Goal: Find specific page/section: Find specific page/section

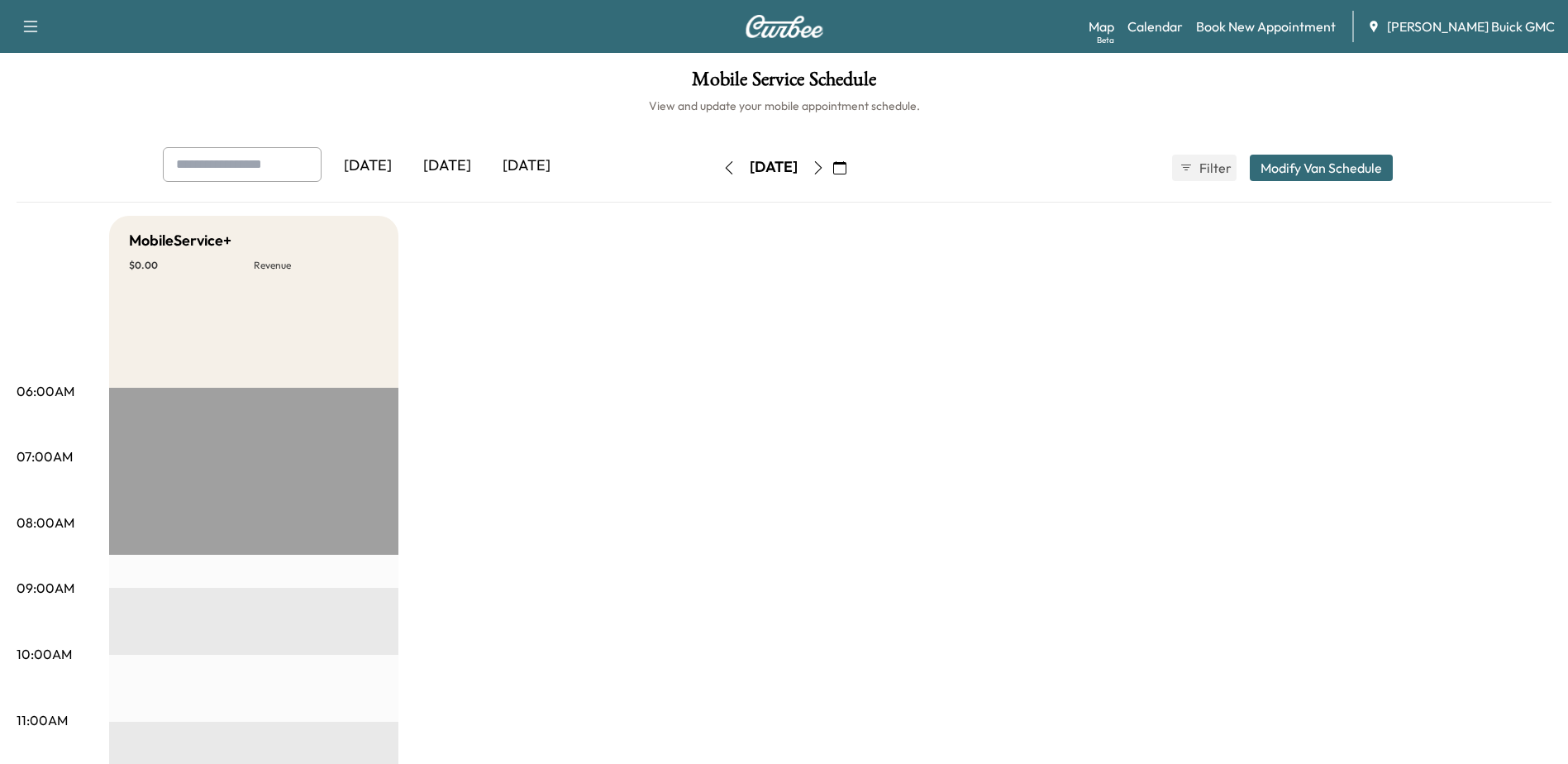
drag, startPoint x: 1176, startPoint y: 28, endPoint x: 1202, endPoint y: 110, distance: 86.0
click at [1177, 28] on link "Calendar" at bounding box center [1155, 26] width 55 height 20
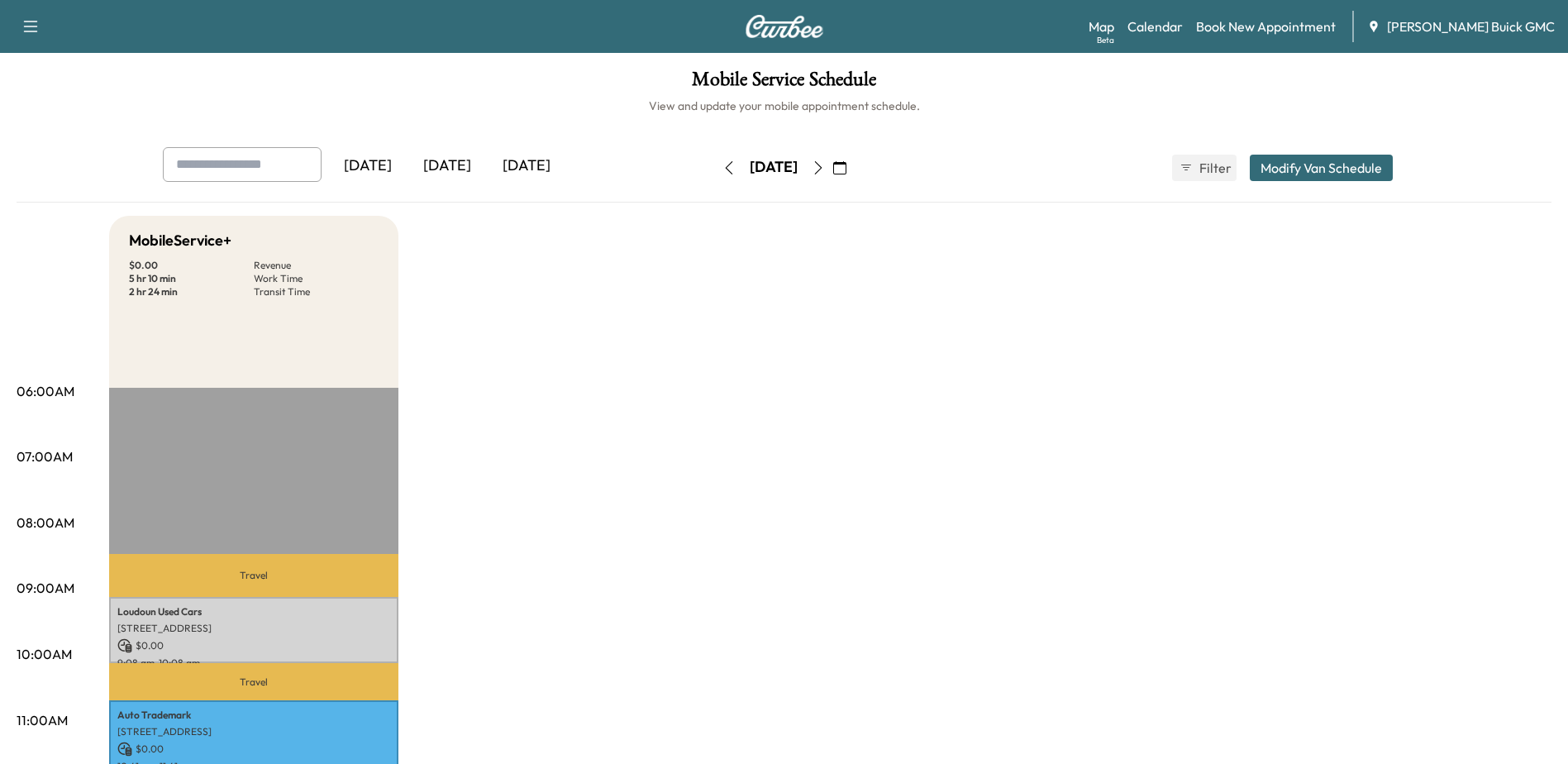
click at [825, 167] on icon "button" at bounding box center [819, 168] width 13 height 13
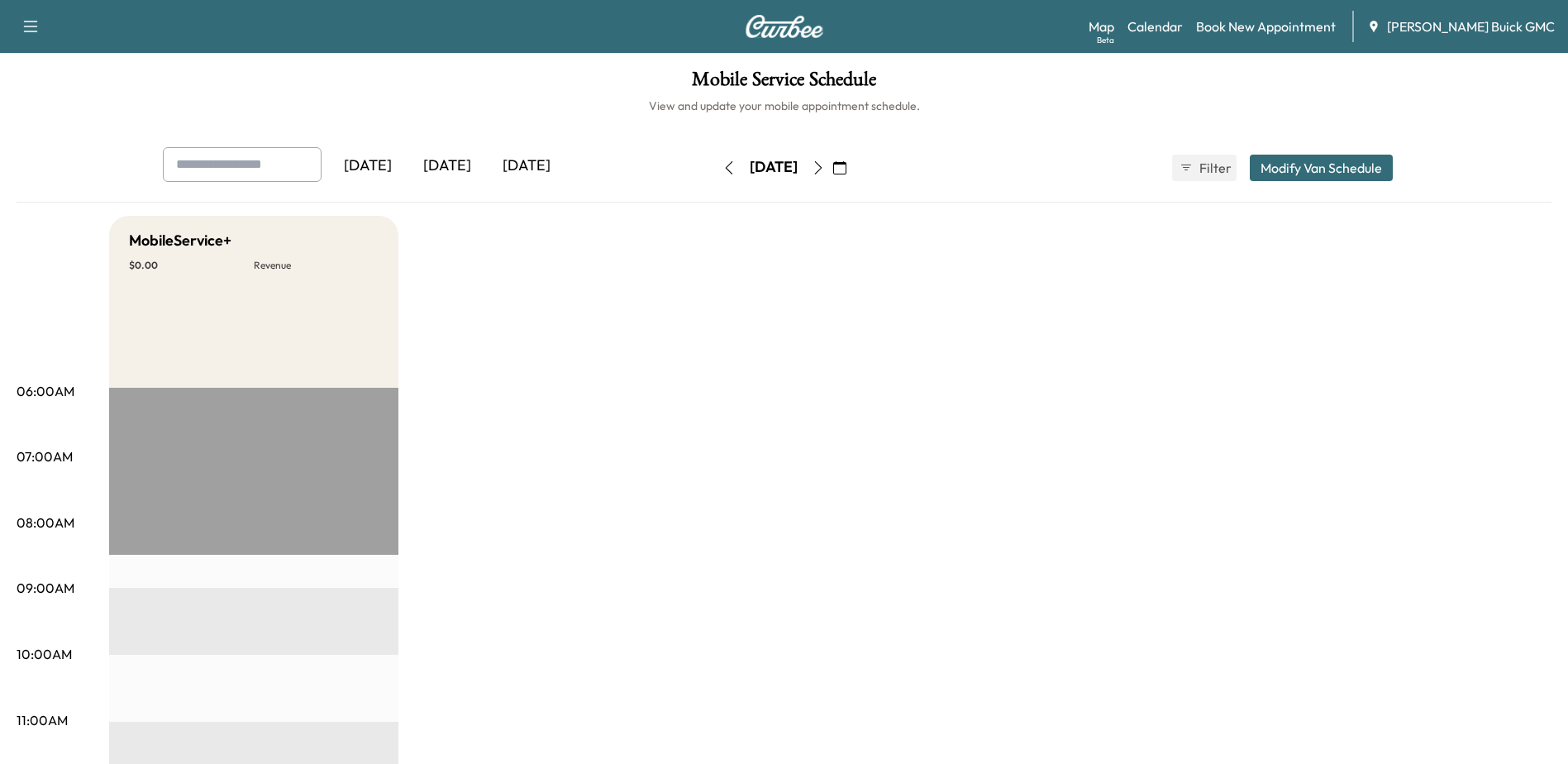
click at [723, 169] on icon "button" at bounding box center [729, 168] width 13 height 13
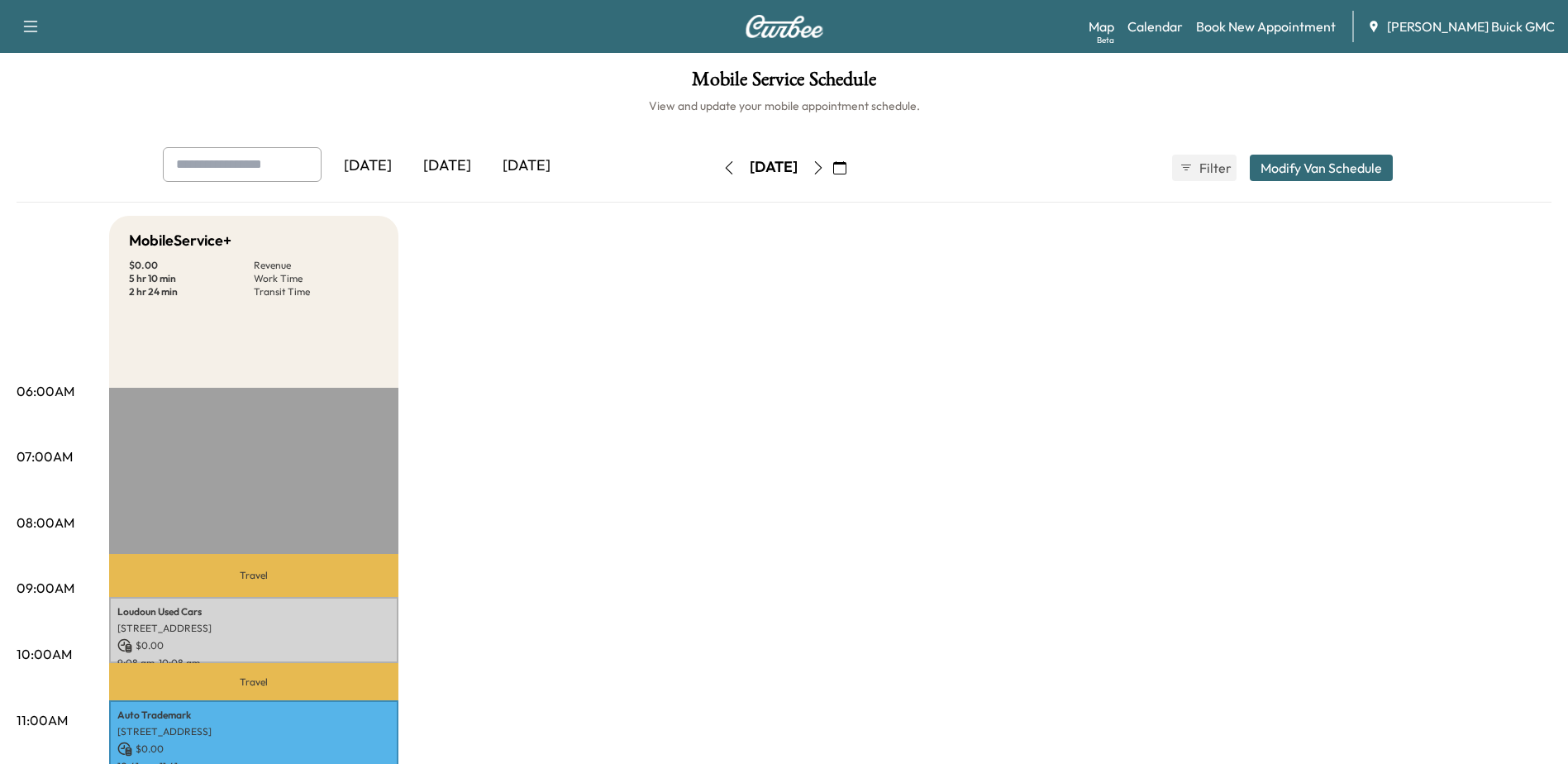
drag, startPoint x: 881, startPoint y: 175, endPoint x: 934, endPoint y: 208, distance: 62.4
click at [833, 175] on button "button" at bounding box center [819, 168] width 28 height 27
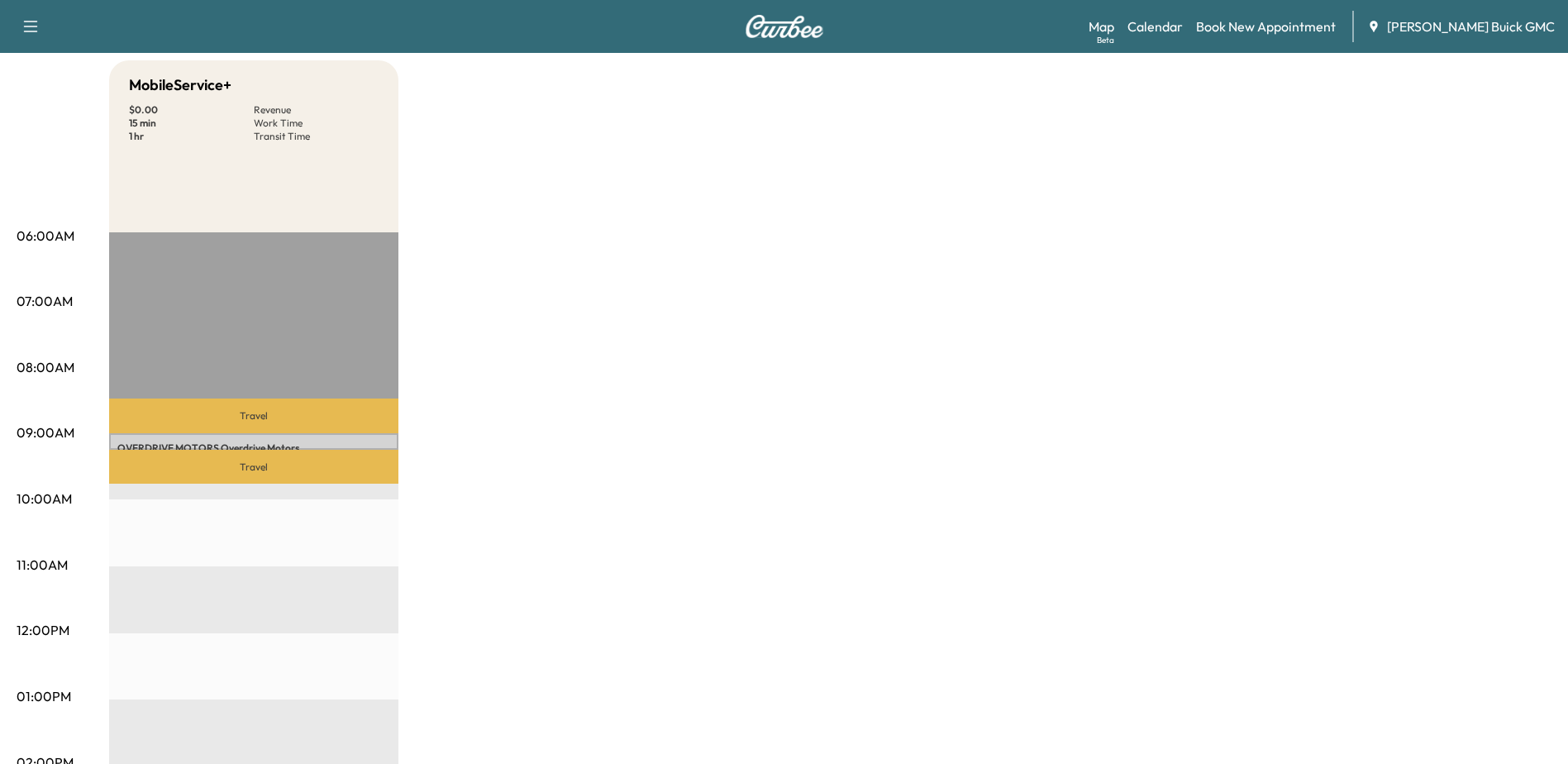
scroll to position [165, 0]
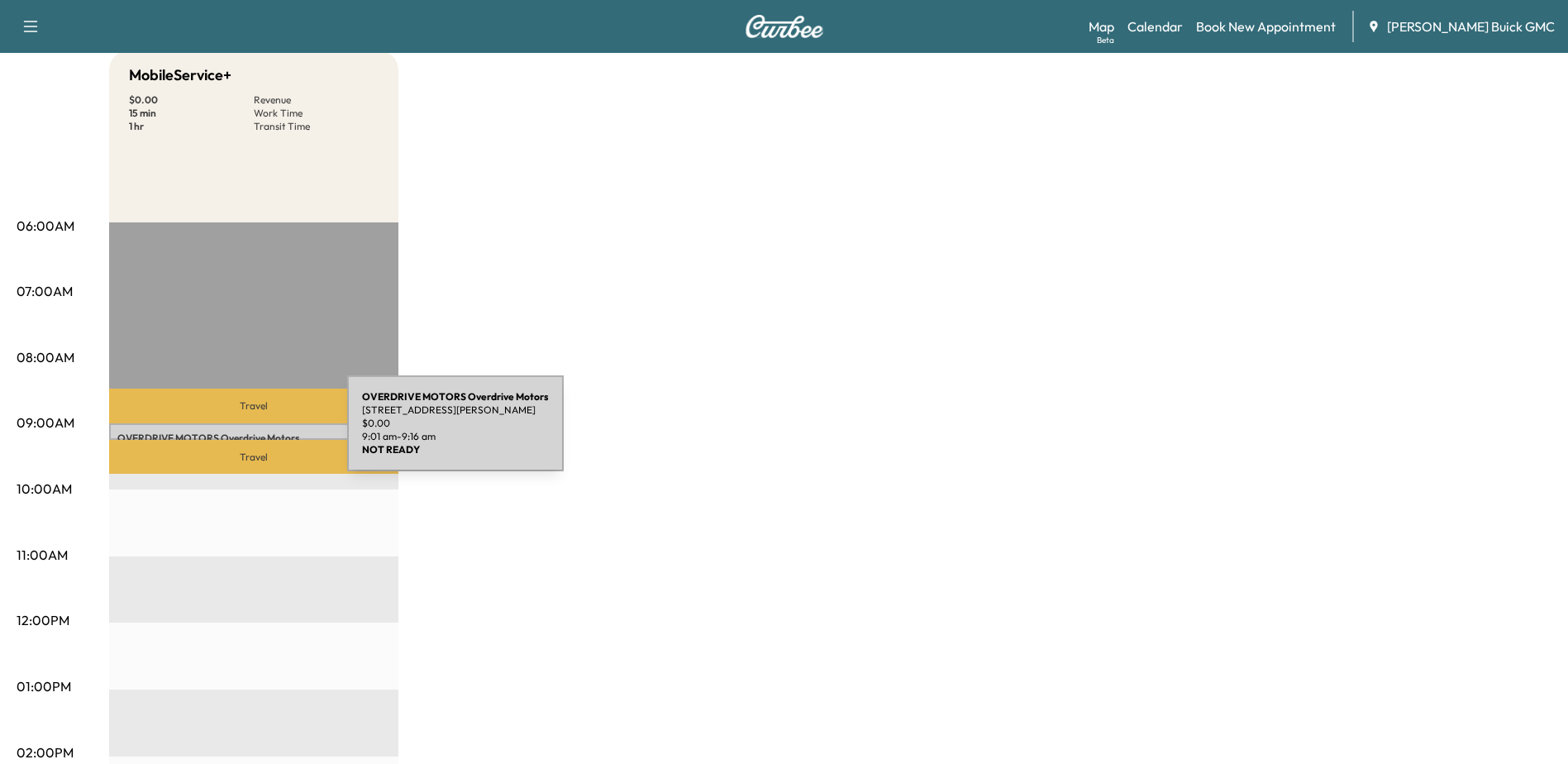
click at [223, 433] on p "OVERDRIVE MOTORS Overdrive Motors" at bounding box center [254, 438] width 273 height 13
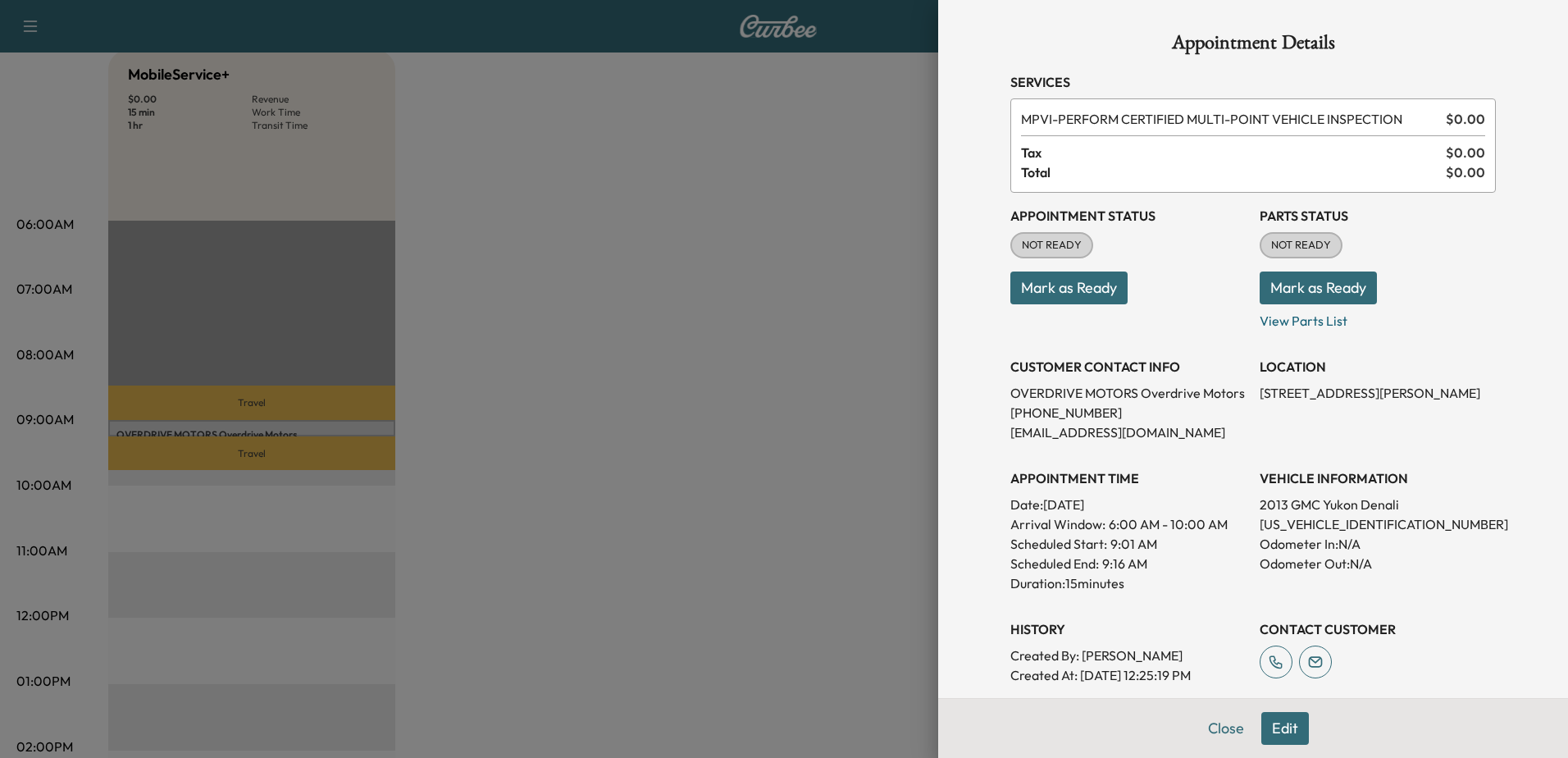
click at [596, 374] on div at bounding box center [784, 379] width 1568 height 758
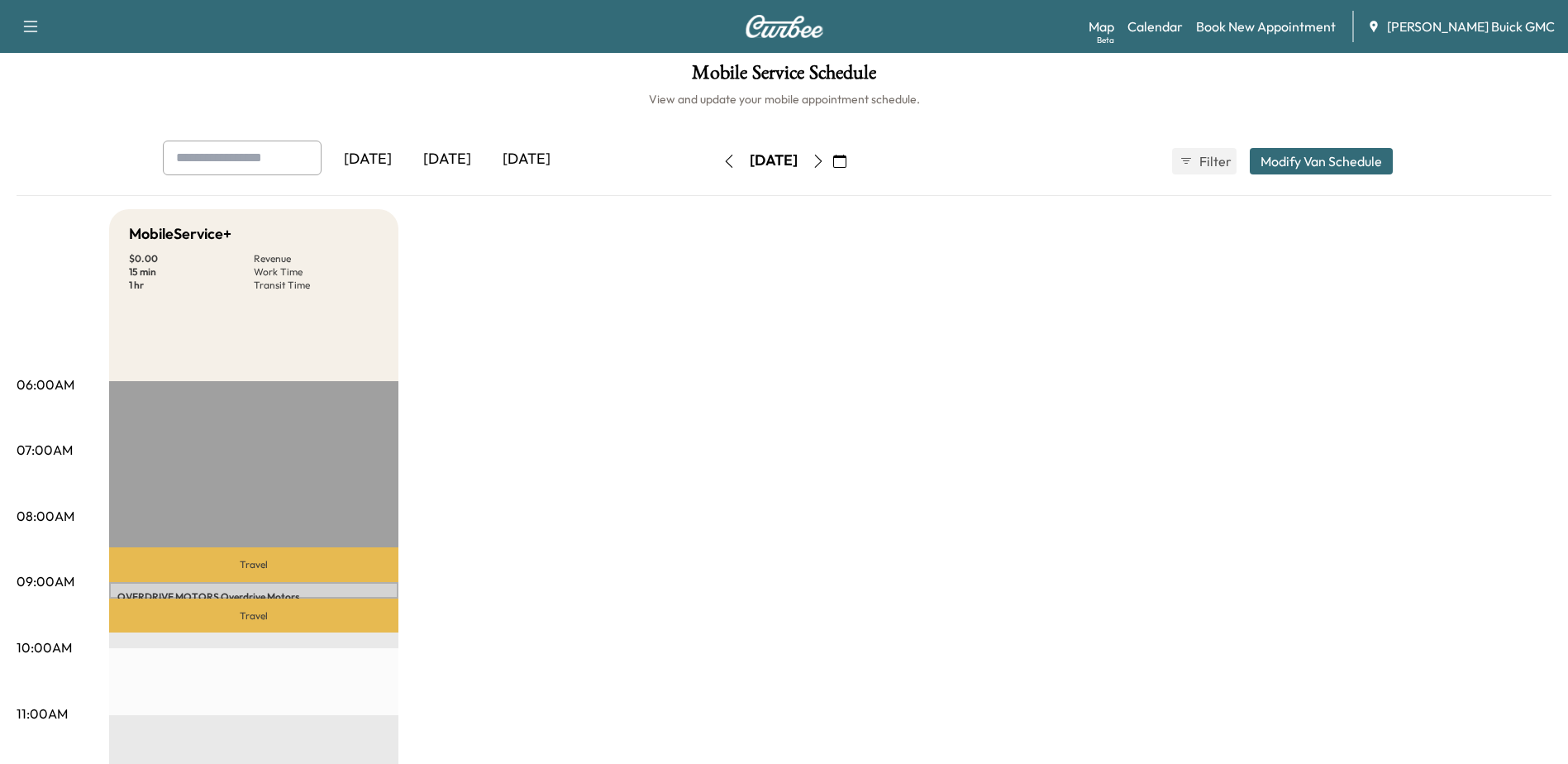
scroll to position [0, 0]
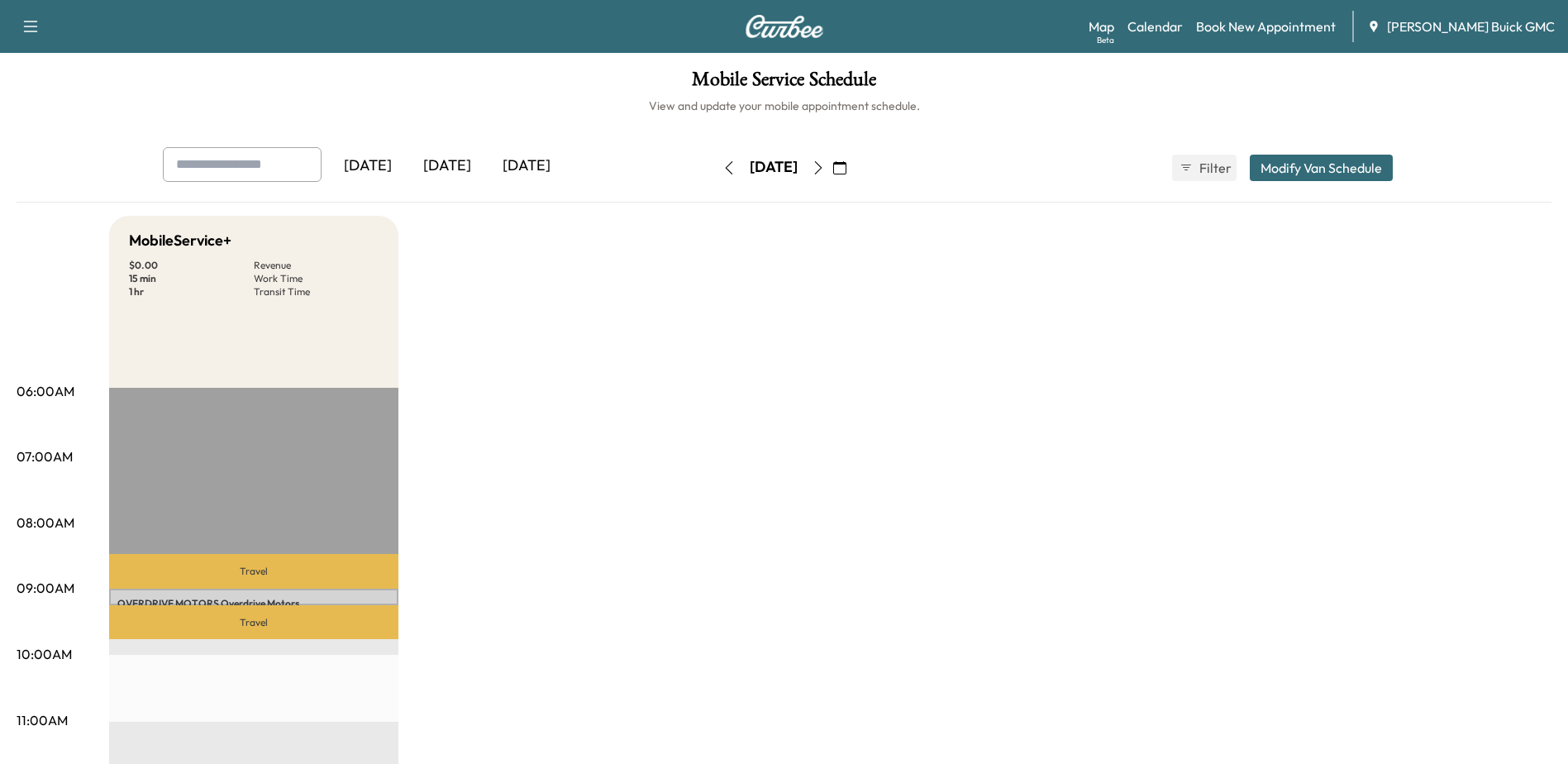
click at [723, 168] on icon "button" at bounding box center [729, 168] width 13 height 13
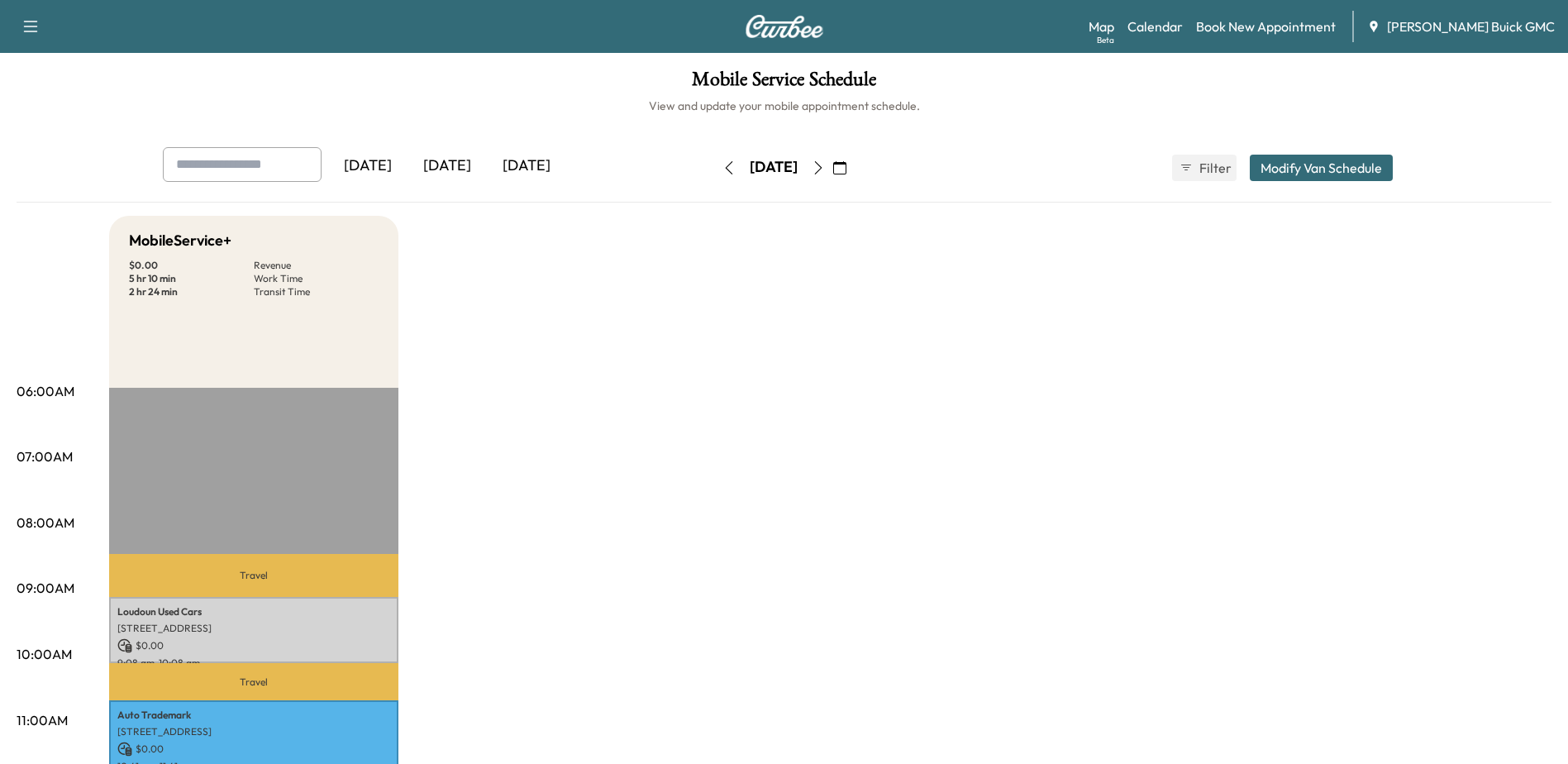
click at [723, 169] on icon "button" at bounding box center [729, 168] width 13 height 13
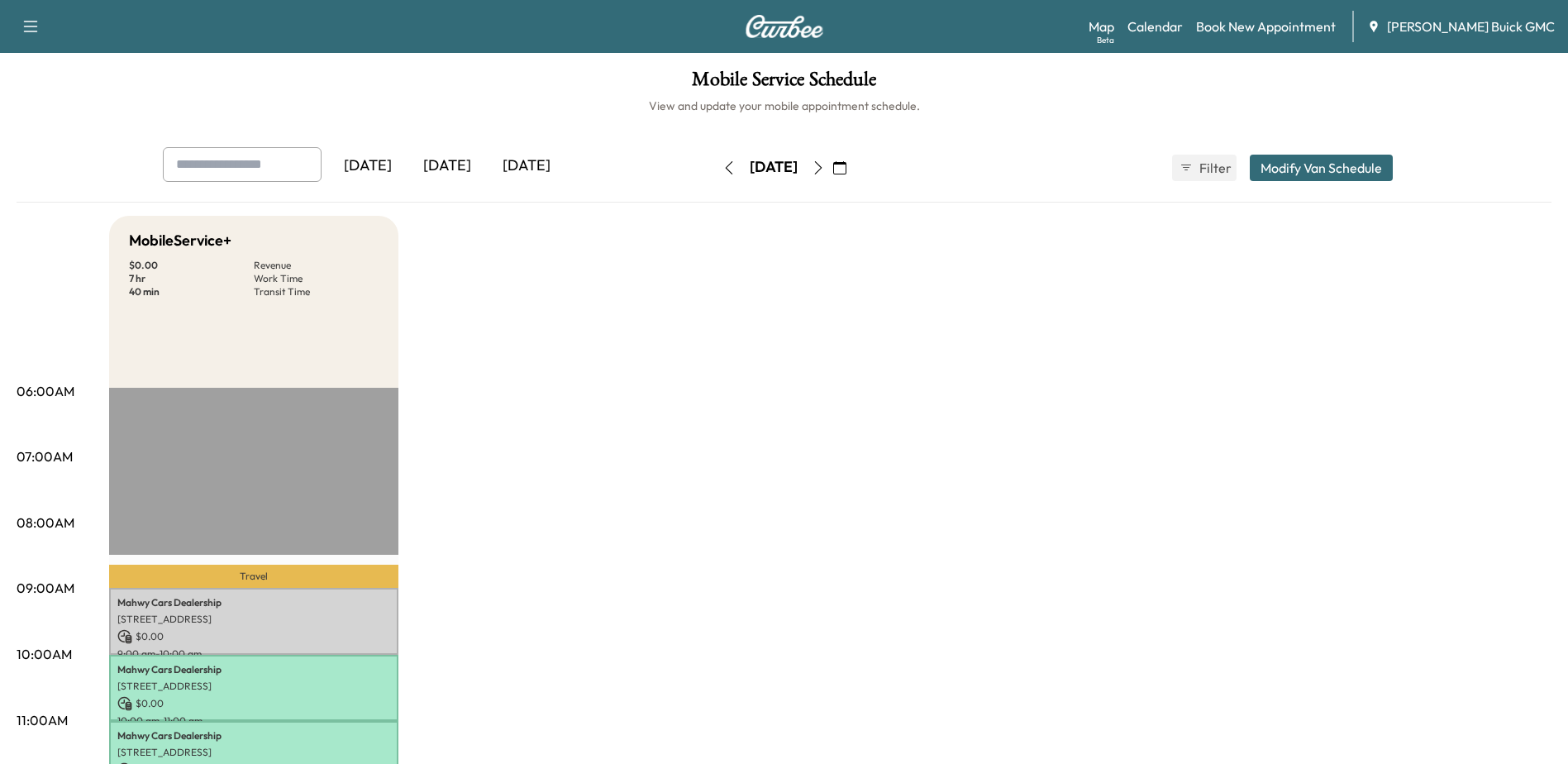
drag, startPoint x: 869, startPoint y: 168, endPoint x: 940, endPoint y: 277, distance: 130.1
click at [825, 169] on icon "button" at bounding box center [819, 168] width 13 height 13
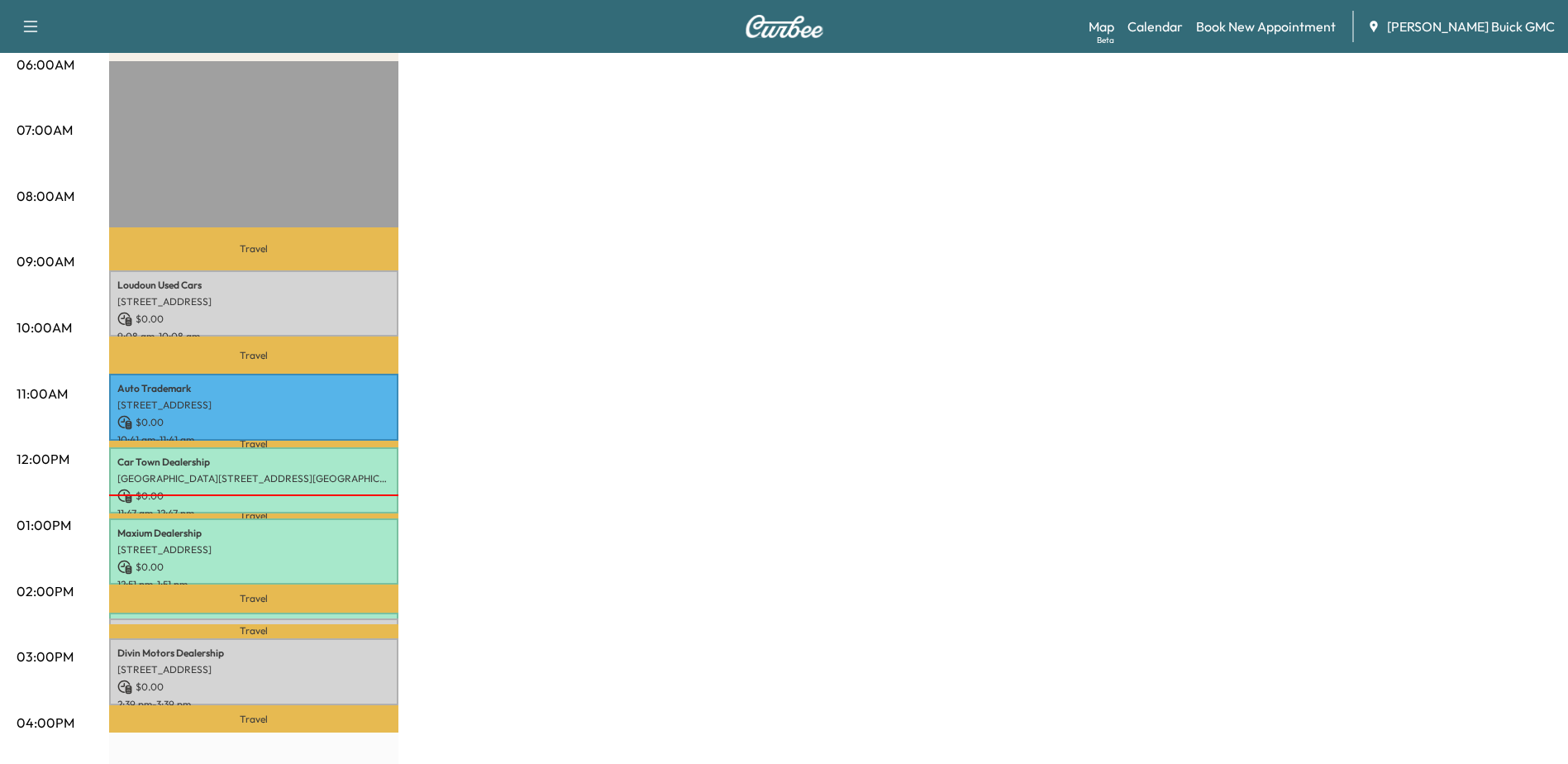
scroll to position [331, 0]
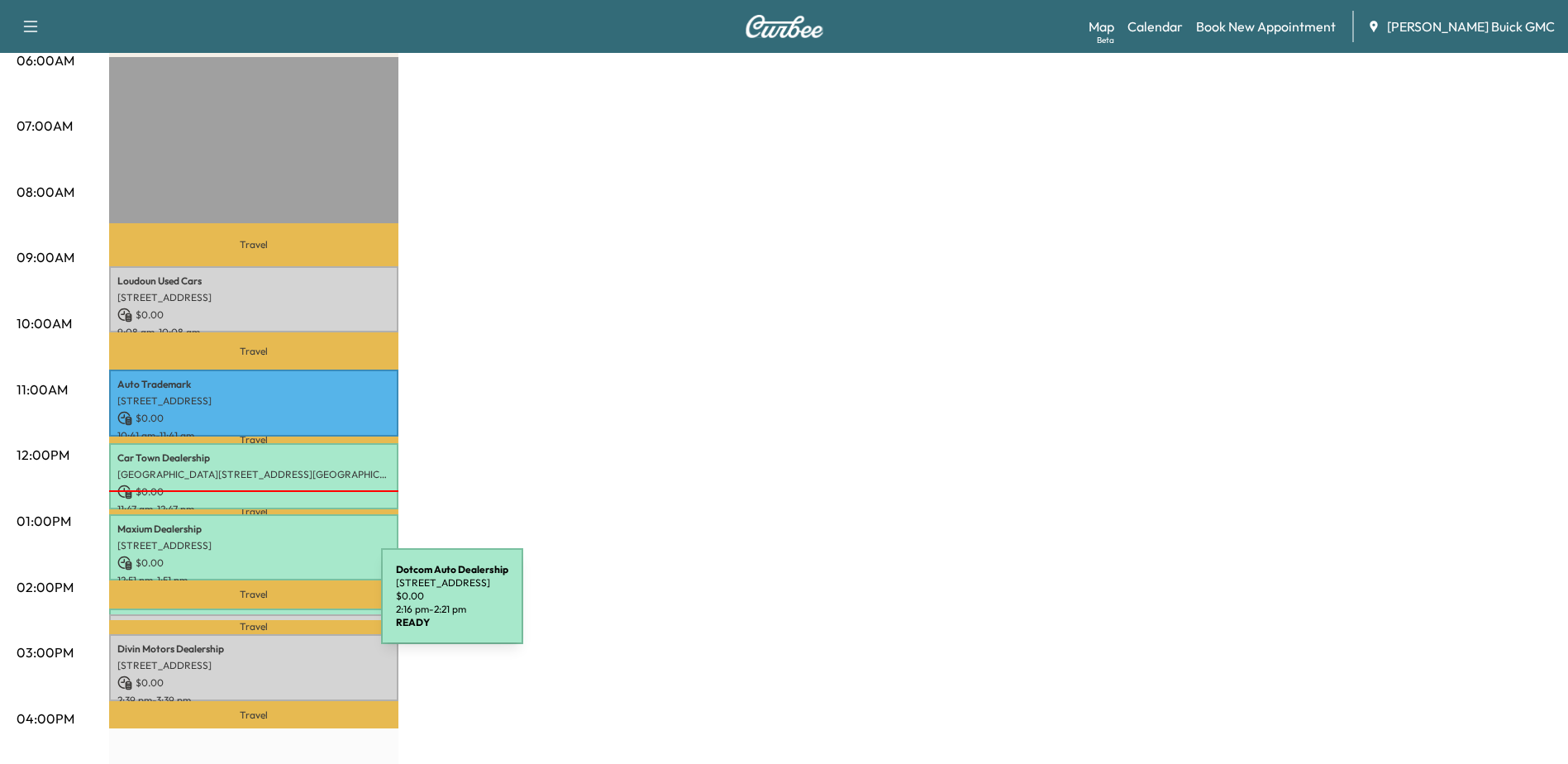
click at [257, 609] on div "Dotcom Auto Dealership [STREET_ADDRESS] $ 0.00 2:16 pm - 2:21 pm" at bounding box center [254, 617] width 290 height 16
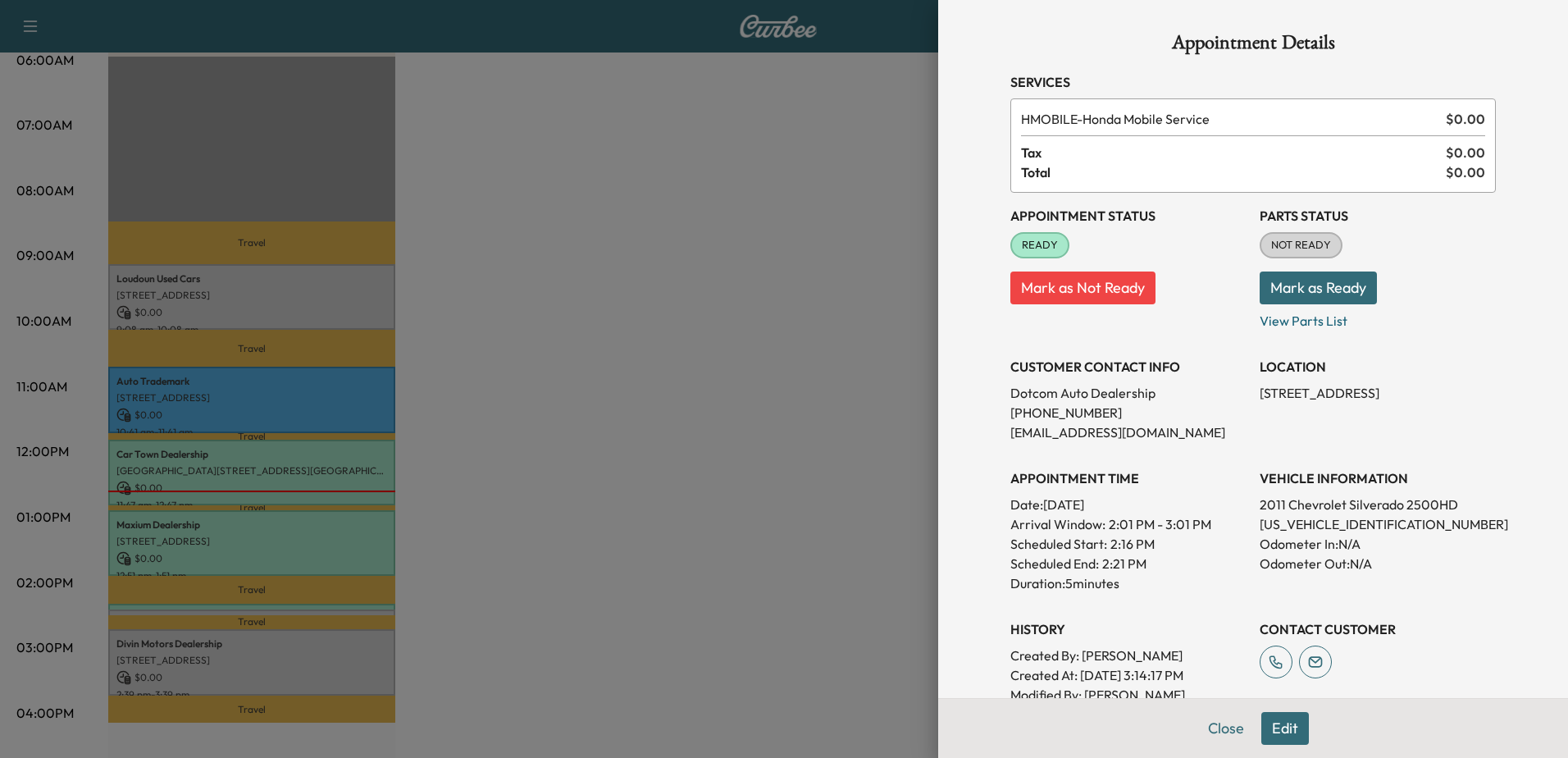
click at [224, 600] on div at bounding box center [784, 379] width 1568 height 758
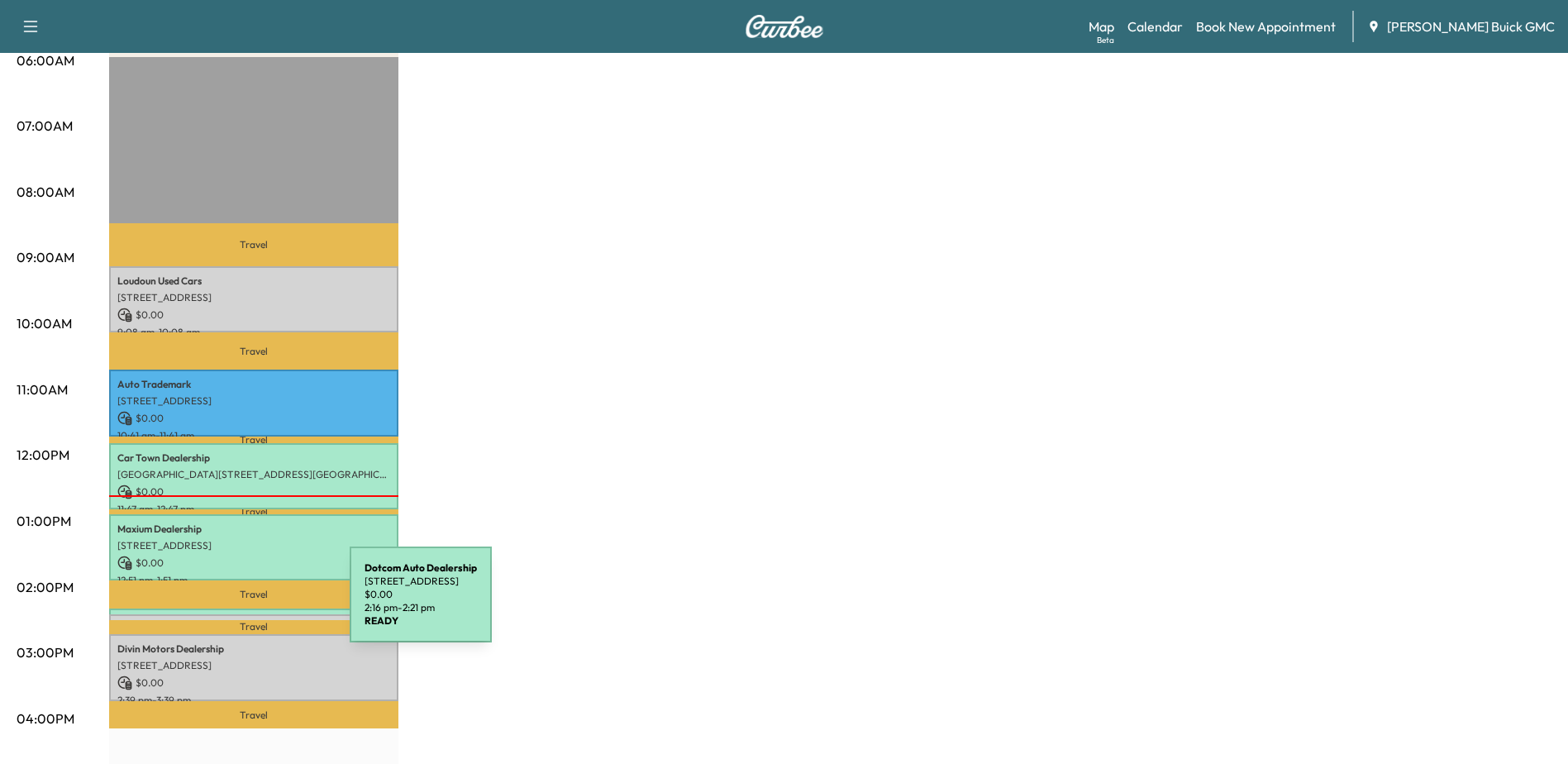
click at [226, 609] on div "Dotcom Auto Dealership [STREET_ADDRESS] $ 0.00 2:16 pm - 2:21 pm" at bounding box center [254, 617] width 290 height 16
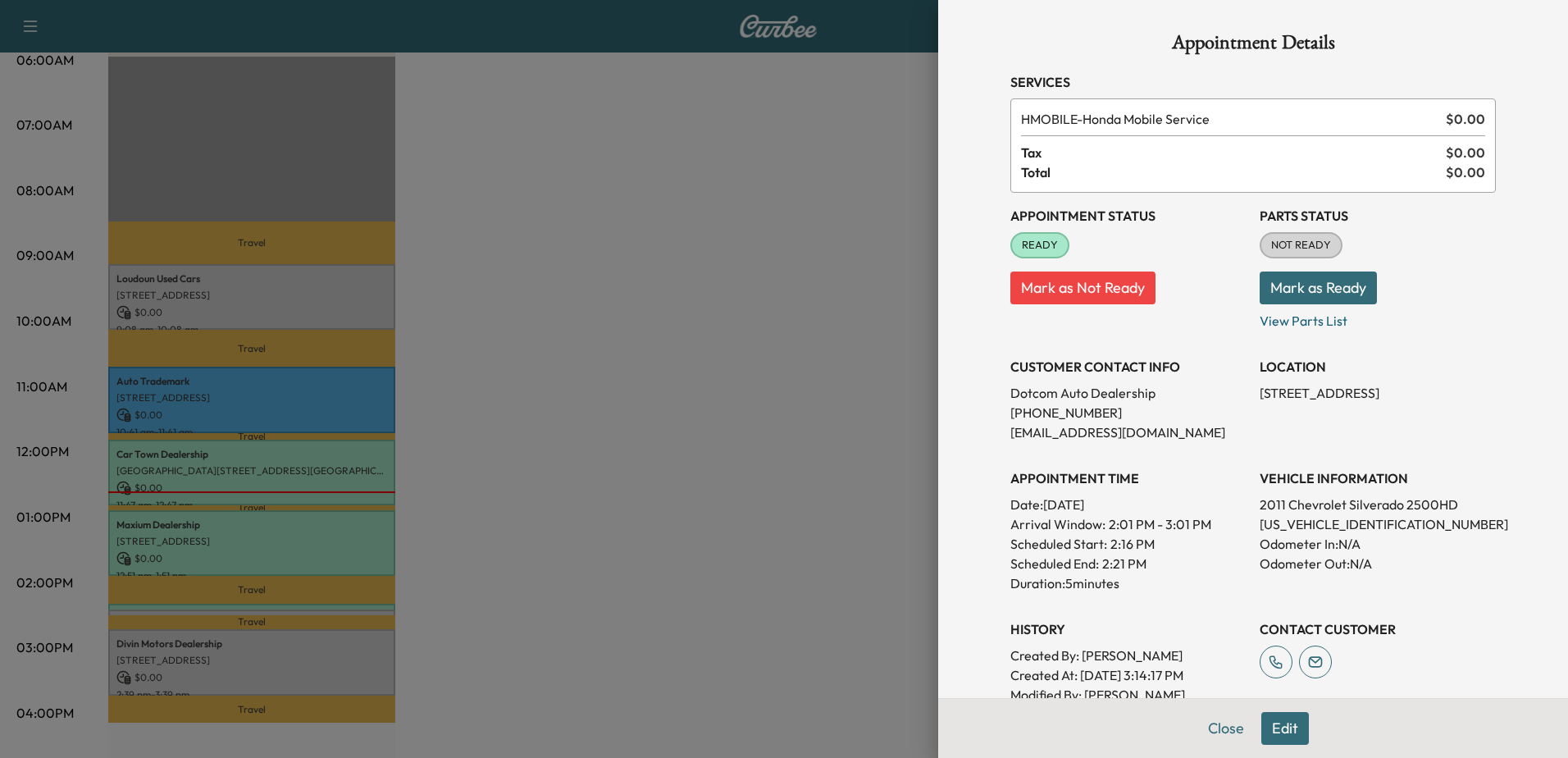
click at [246, 605] on div at bounding box center [784, 379] width 1568 height 758
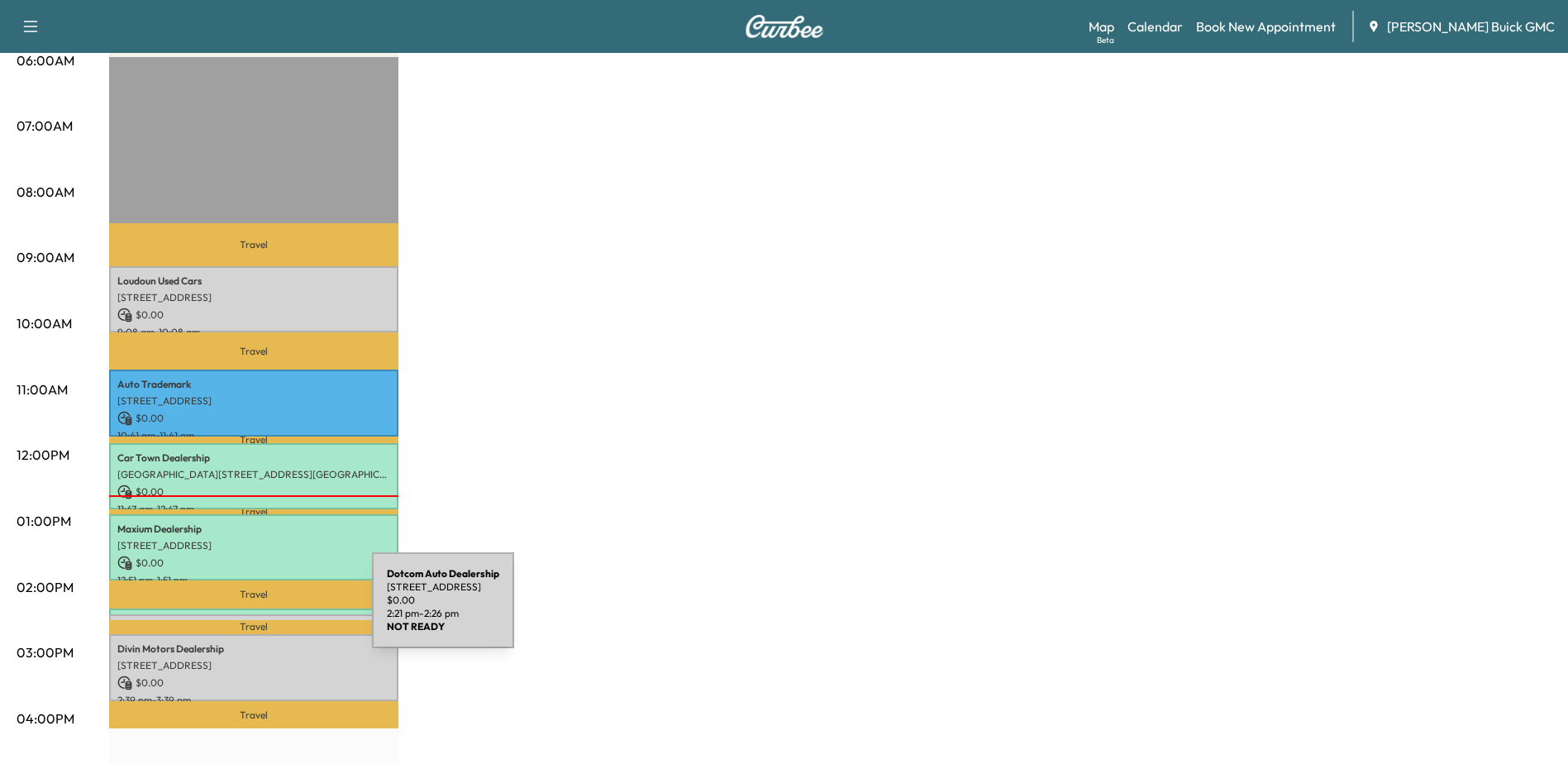
click at [248, 615] on div "Dotcom Auto Dealership [STREET_ADDRESS] $ 0.00 2:21 pm - 2:26 pm" at bounding box center [254, 622] width 290 height 16
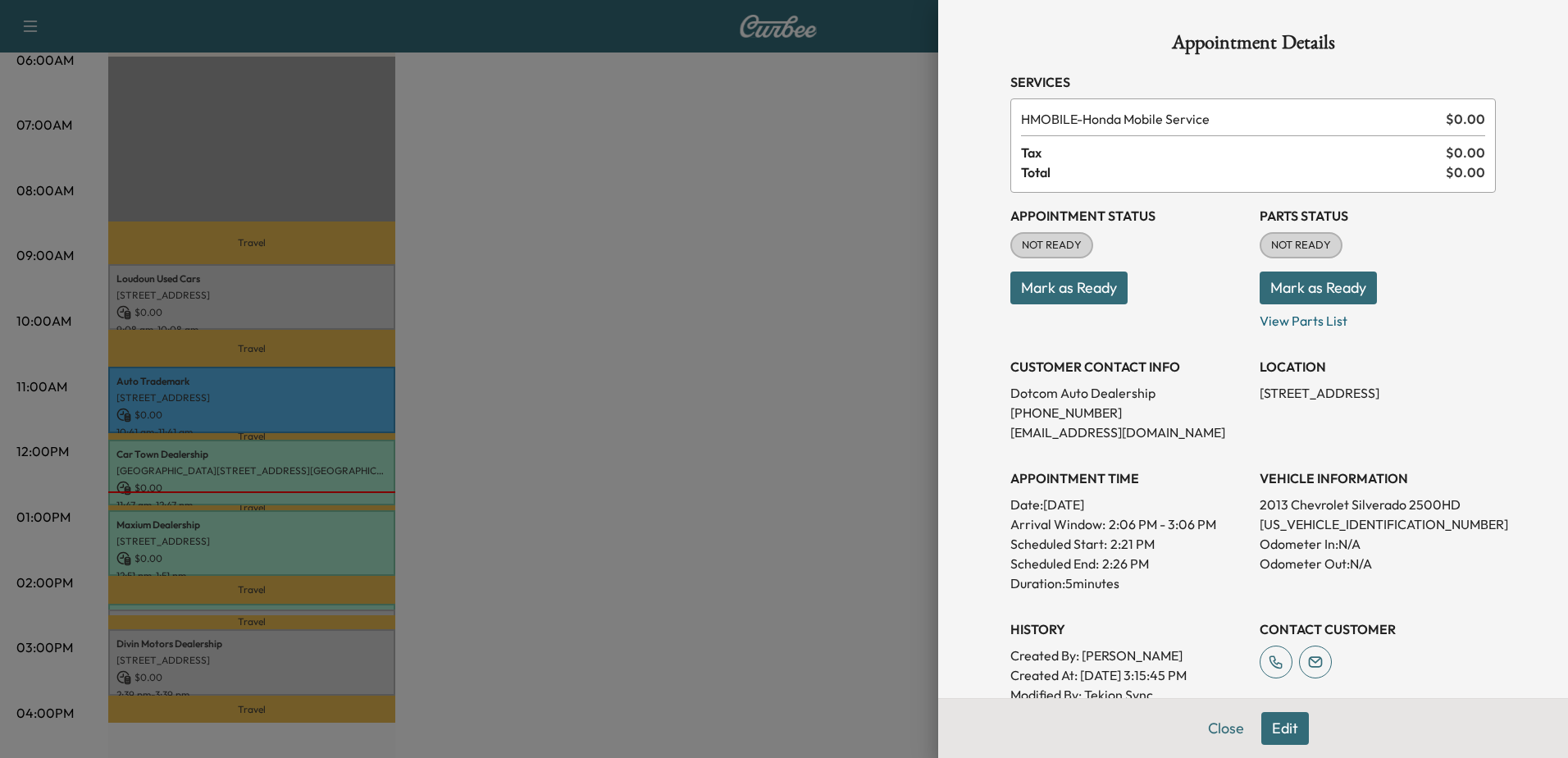
click at [382, 687] on div at bounding box center [784, 379] width 1568 height 758
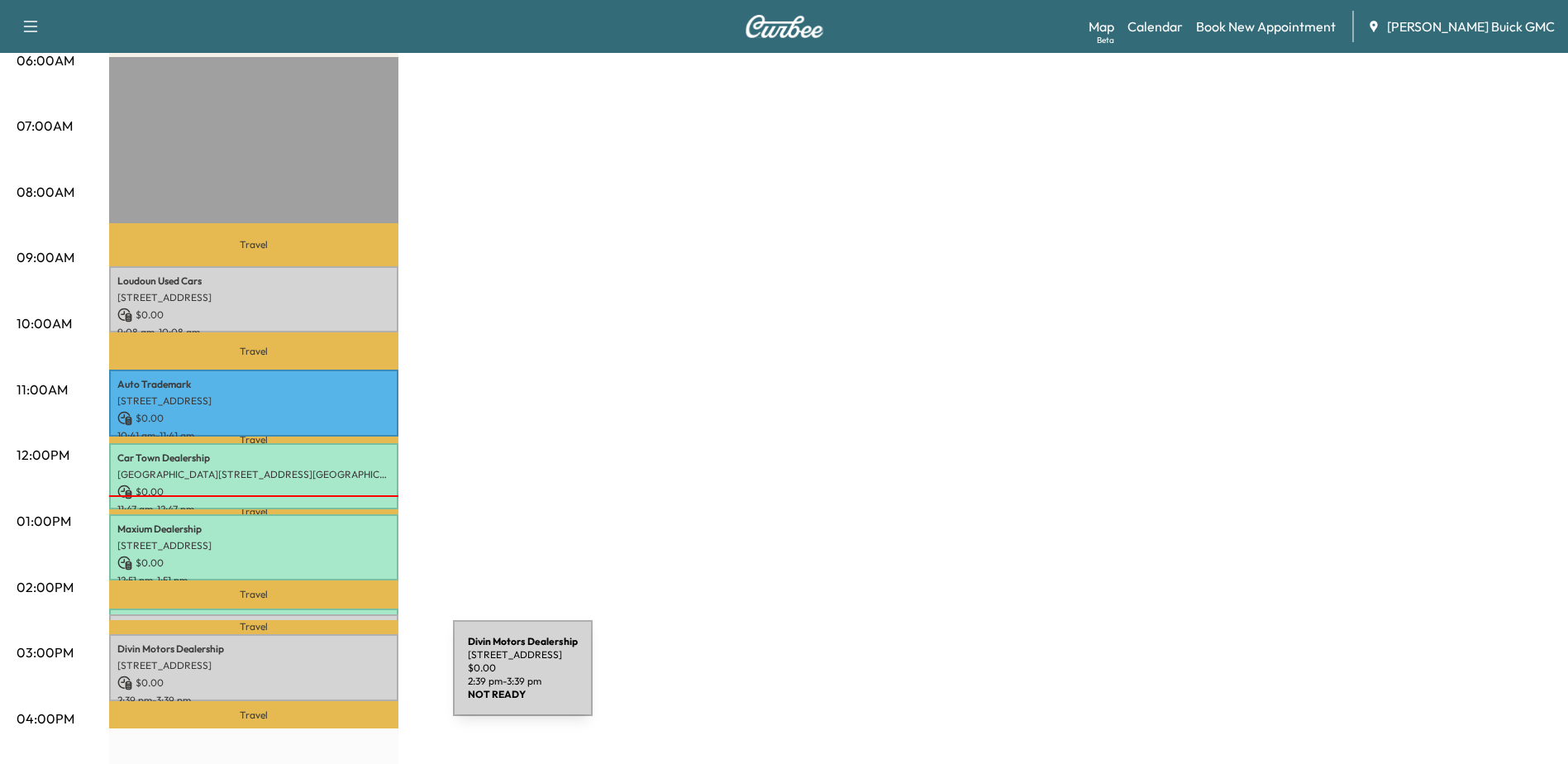
click at [329, 678] on p "$ 0.00" at bounding box center [254, 683] width 273 height 15
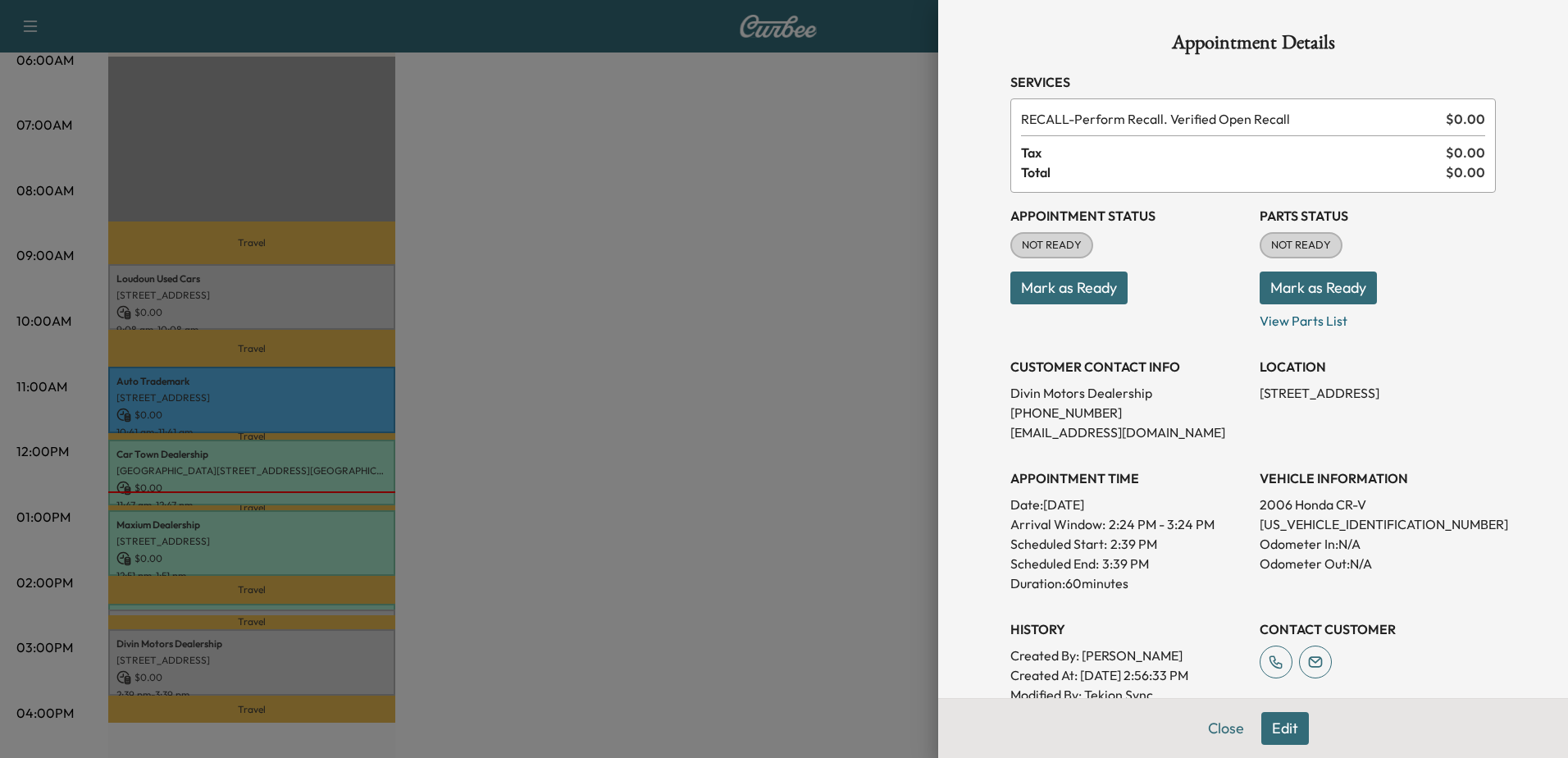
click at [1328, 517] on p "[US_VEHICLE_IDENTIFICATION_NUMBER]" at bounding box center [1378, 524] width 237 height 20
click at [1329, 523] on p "[US_VEHICLE_IDENTIFICATION_NUMBER]" at bounding box center [1378, 524] width 237 height 20
copy p "[US_VEHICLE_IDENTIFICATION_NUMBER]"
click at [748, 219] on div at bounding box center [784, 379] width 1568 height 758
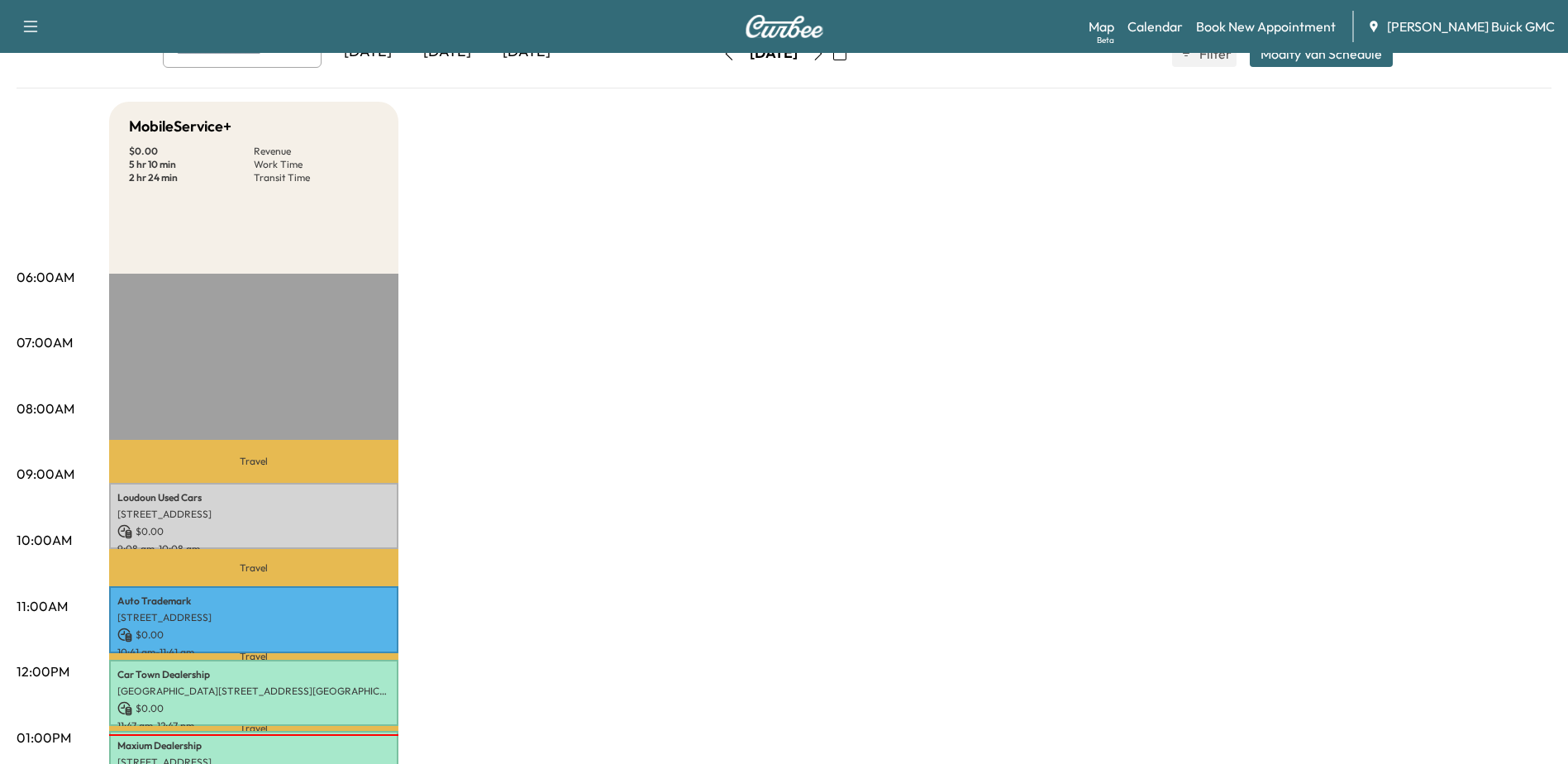
scroll to position [0, 0]
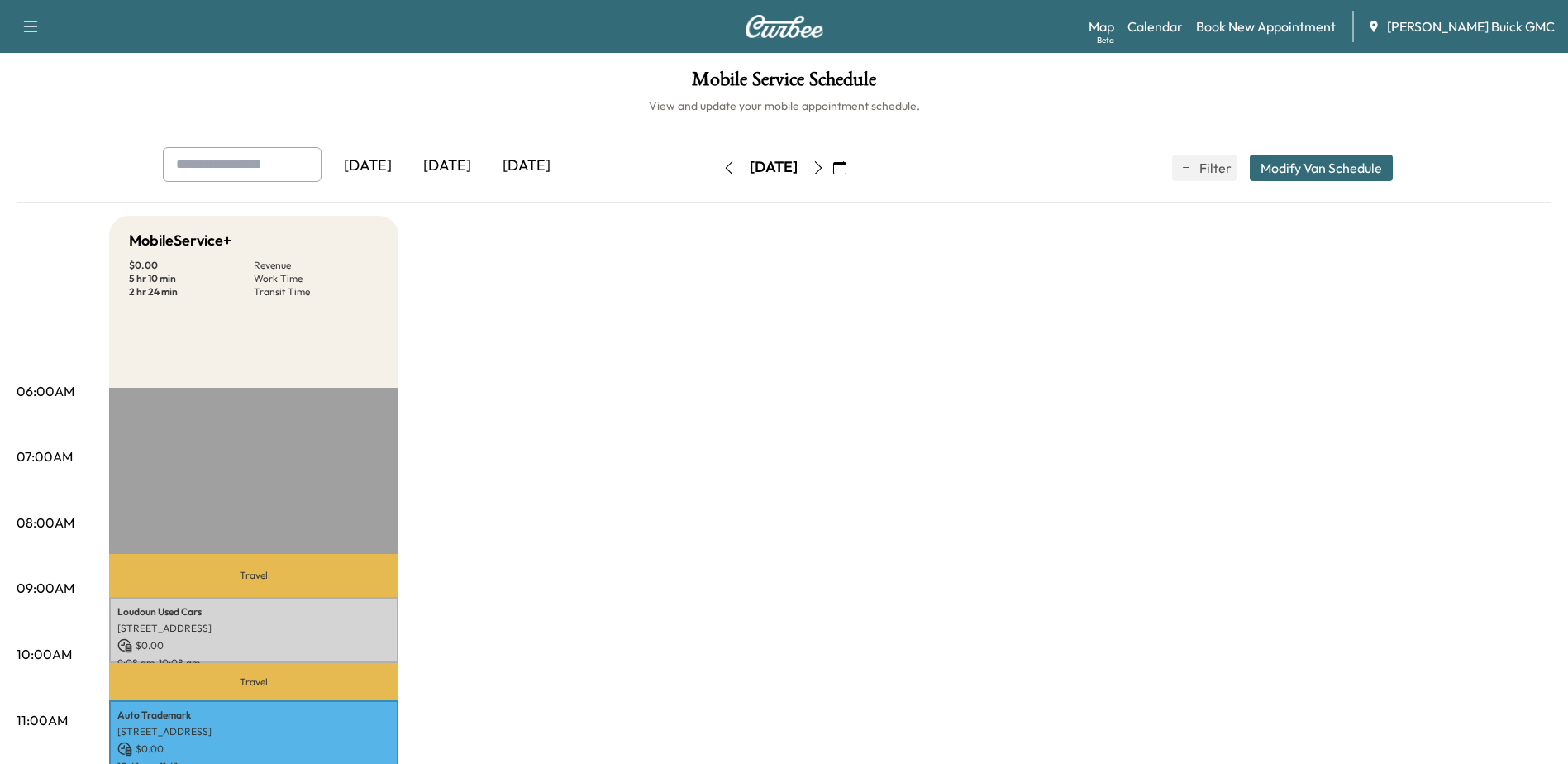
click at [825, 171] on icon "button" at bounding box center [819, 168] width 13 height 13
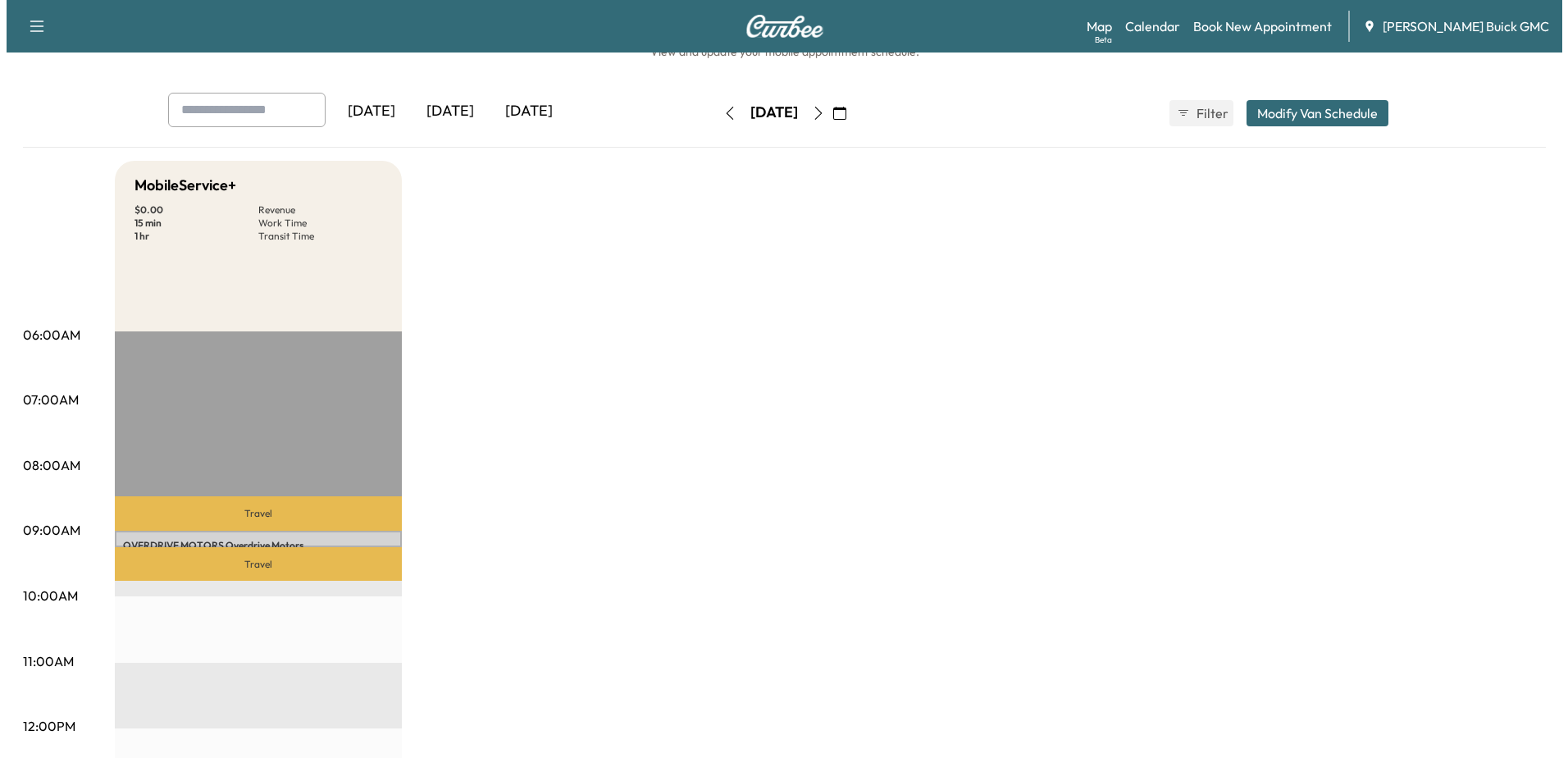
scroll to position [82, 0]
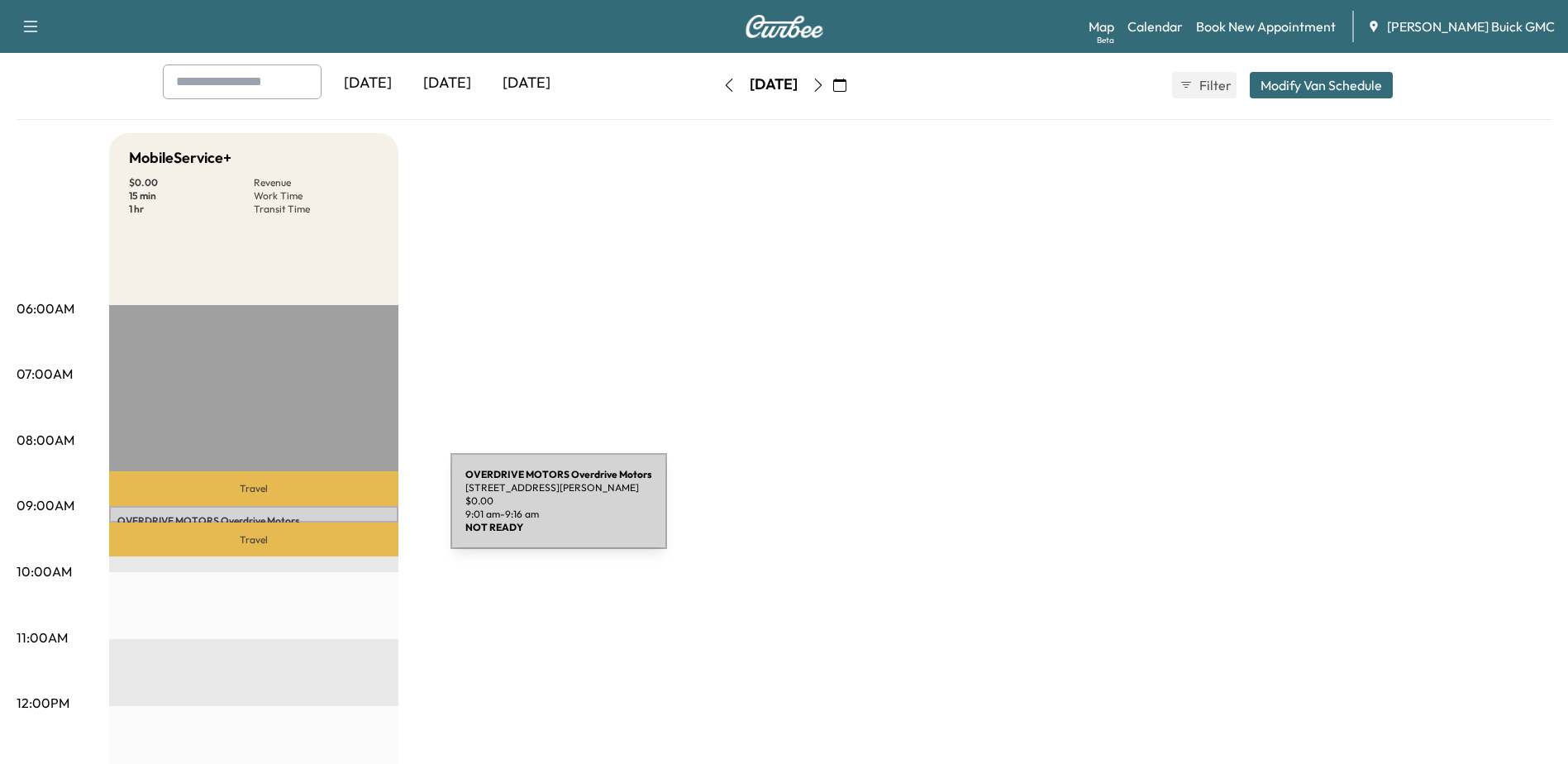
click at [327, 511] on div "OVERDRIVE MOTORS Overdrive Motors [STREET_ADDRESS][PERSON_NAME] $ 0.00 9:01 am …" at bounding box center [254, 514] width 290 height 16
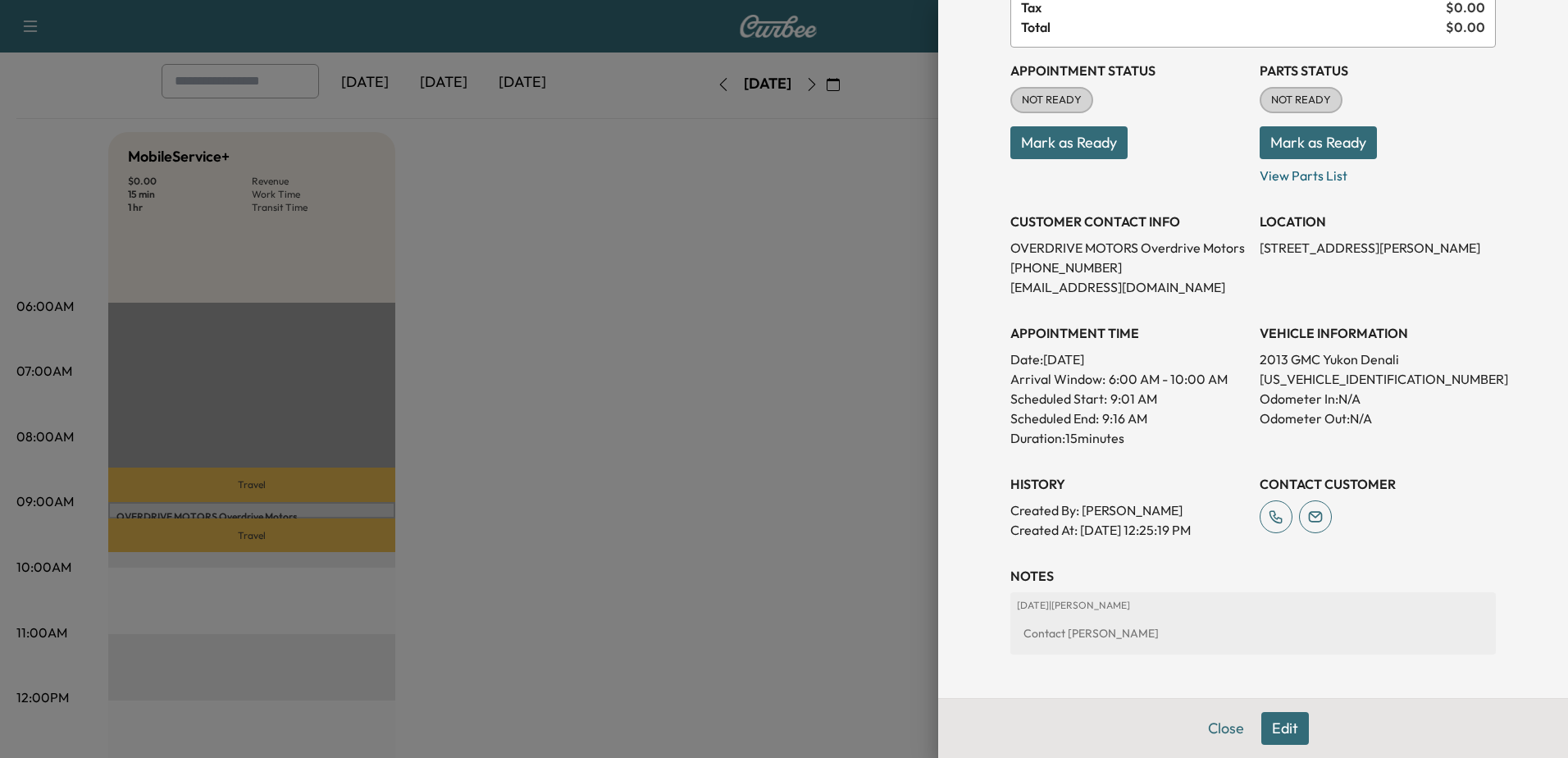
scroll to position [0, 0]
